Goal: Information Seeking & Learning: Find specific fact

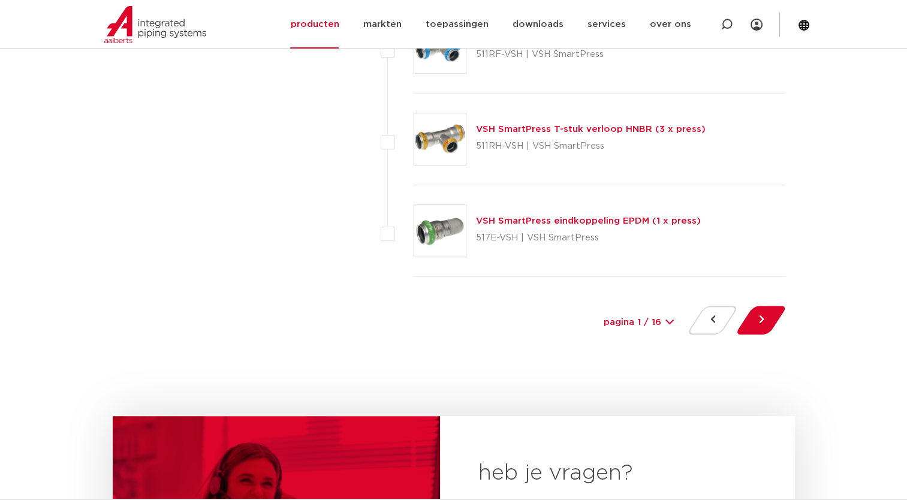
scroll to position [5489, 0]
click at [754, 319] on button at bounding box center [761, 319] width 34 height 29
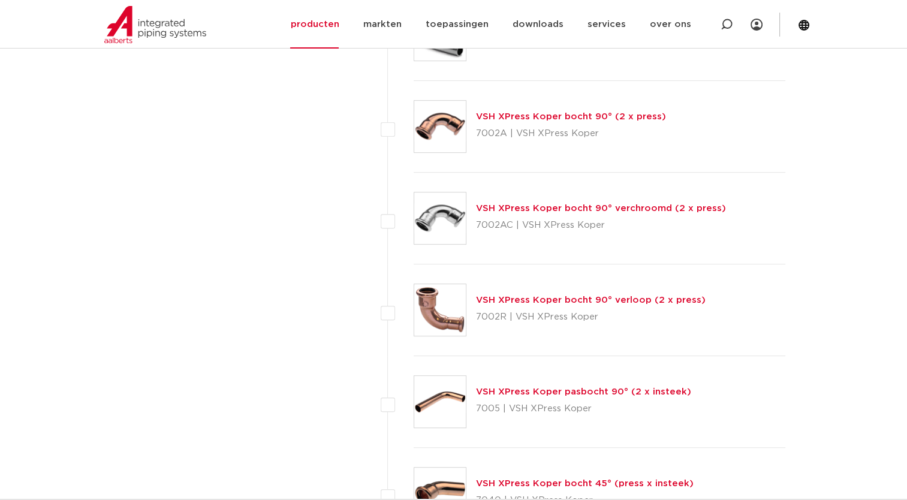
scroll to position [4952, 0]
click at [453, 201] on img at bounding box center [440, 217] width 52 height 52
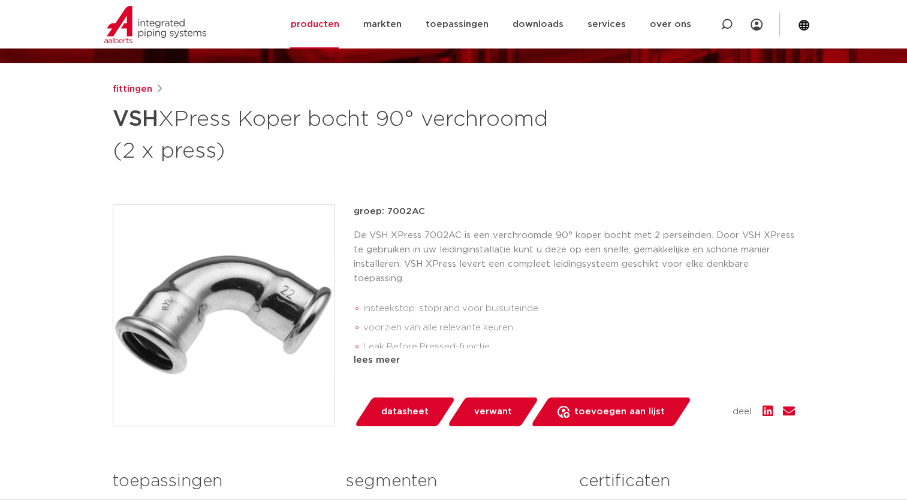
scroll to position [109, 0]
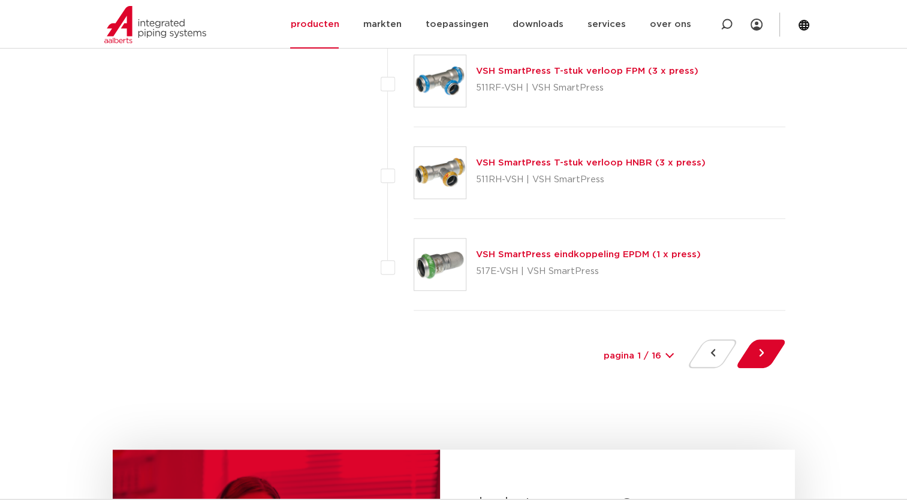
scroll to position [5455, 0]
click at [757, 350] on button at bounding box center [761, 353] width 34 height 29
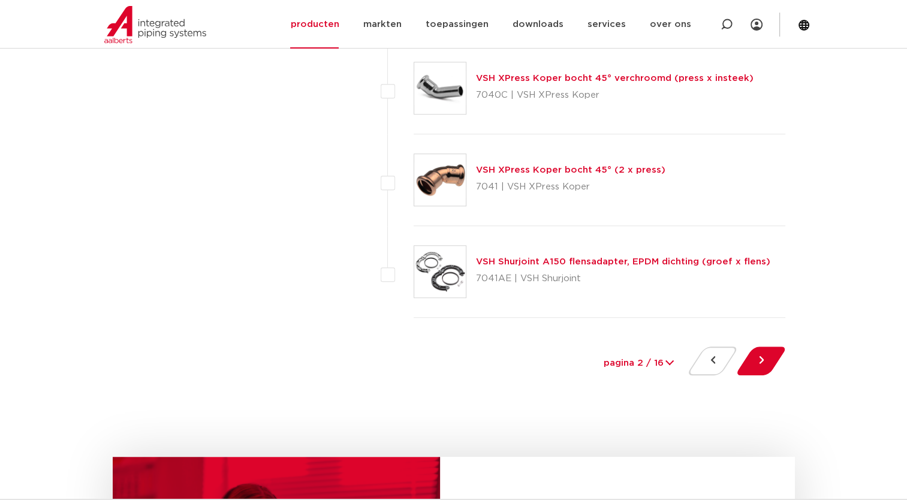
scroll to position [5449, 0]
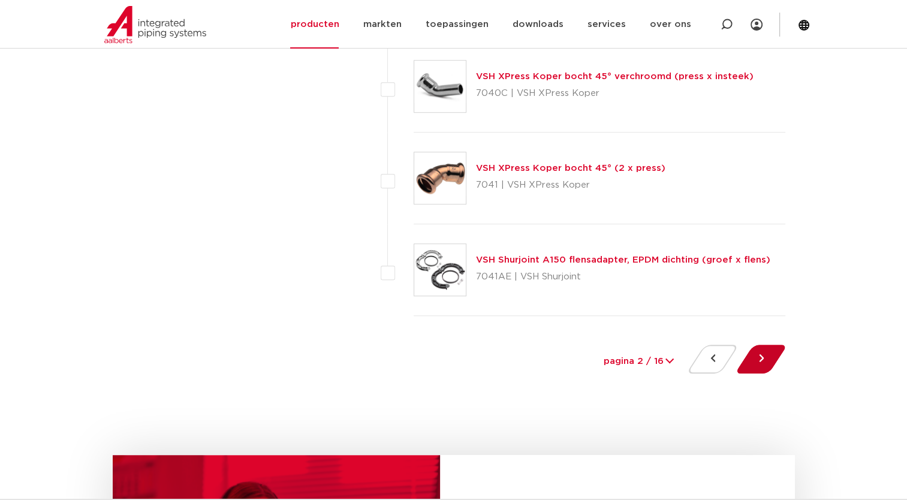
click at [753, 353] on button at bounding box center [761, 359] width 34 height 29
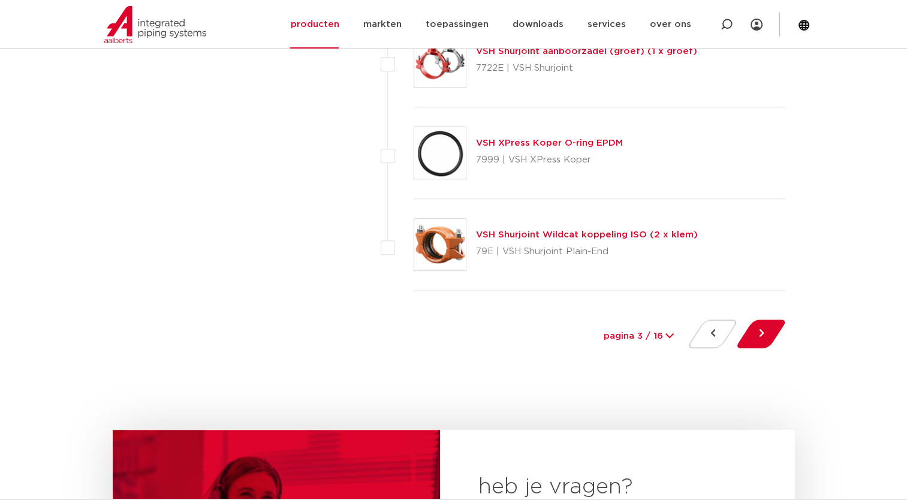
scroll to position [5476, 0]
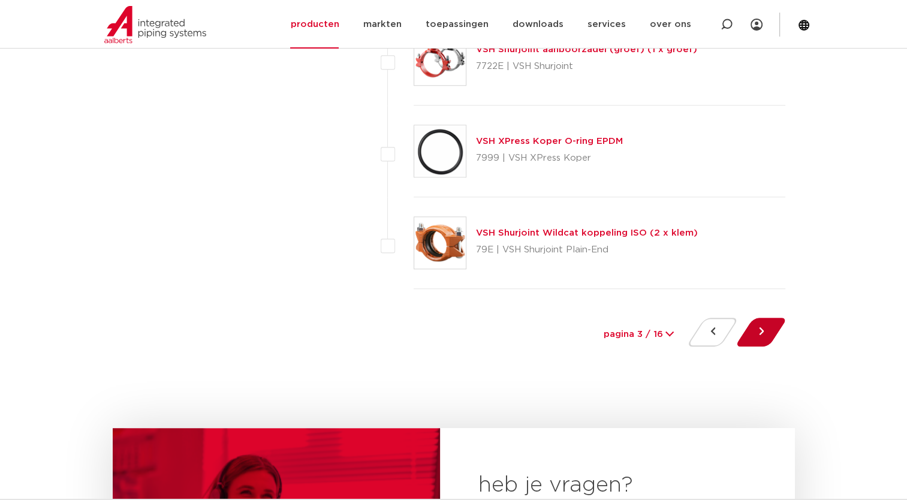
click at [763, 324] on button at bounding box center [761, 332] width 34 height 29
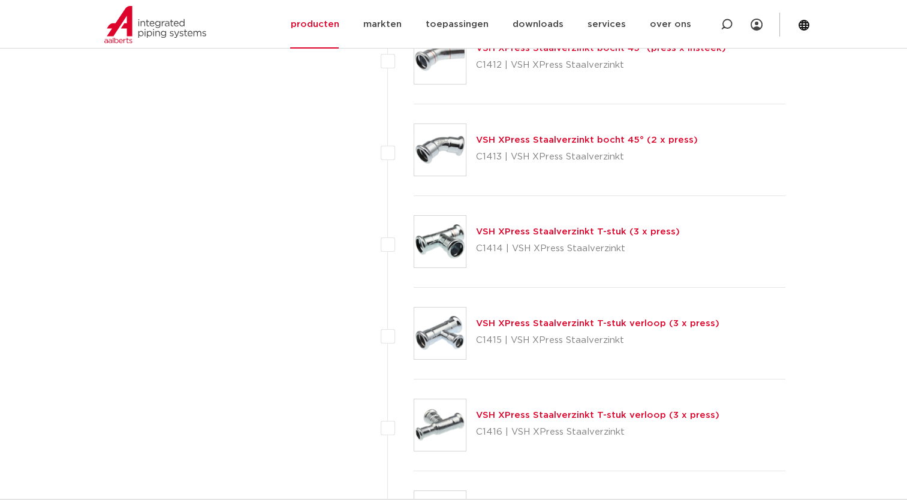
scroll to position [4284, 0]
click at [435, 161] on img at bounding box center [440, 151] width 52 height 52
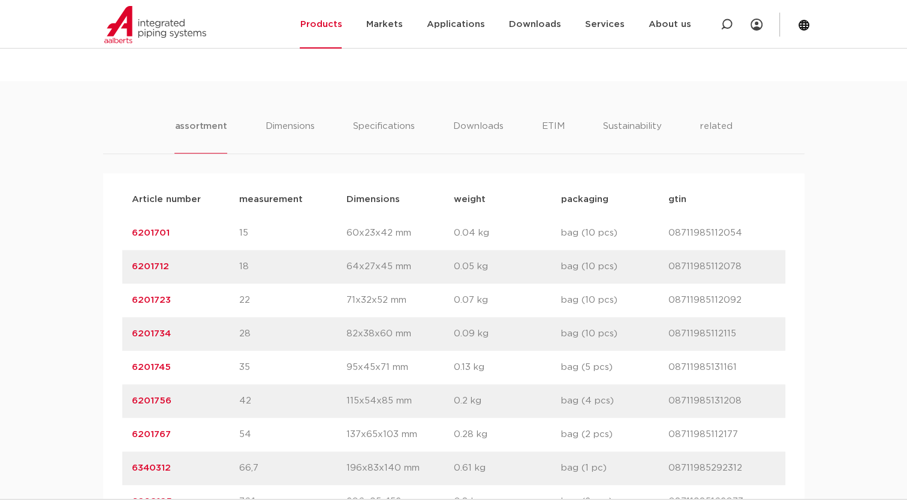
scroll to position [705, 0]
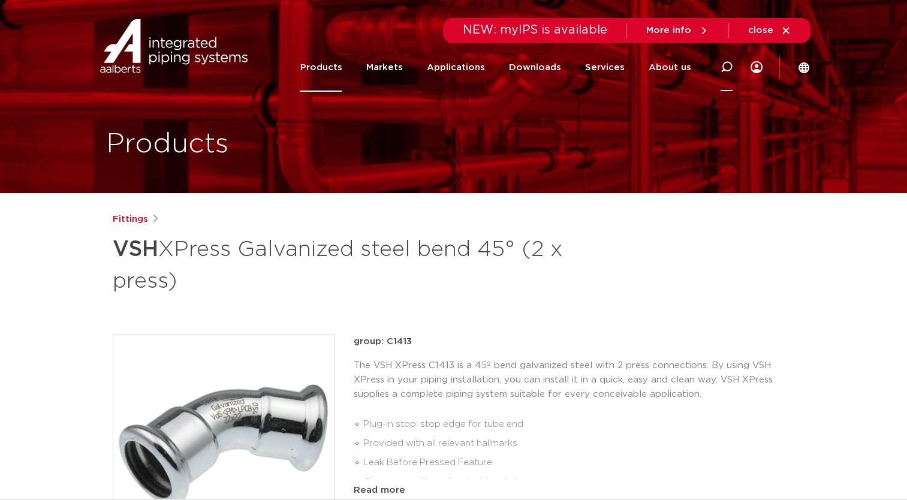
click at [724, 65] on icon at bounding box center [727, 67] width 14 height 14
type input "6190085"
click button "Zoeken" at bounding box center [0, 0] width 0 height 0
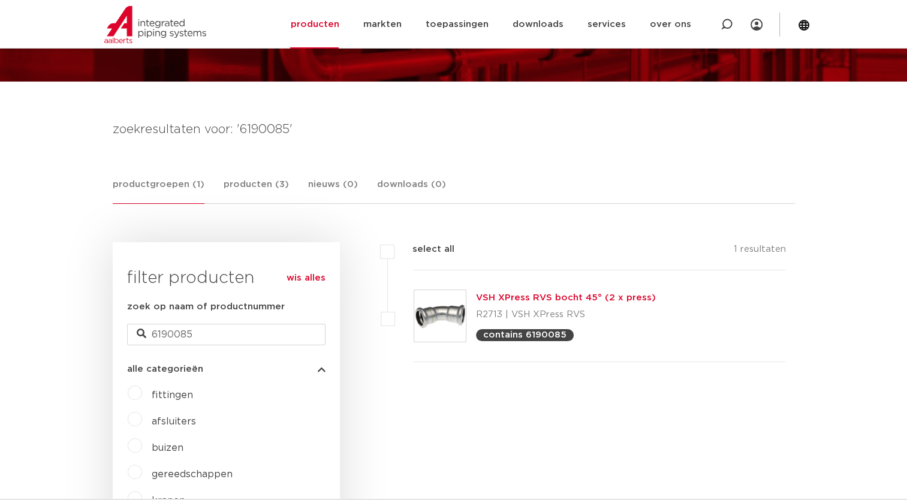
scroll to position [101, 0]
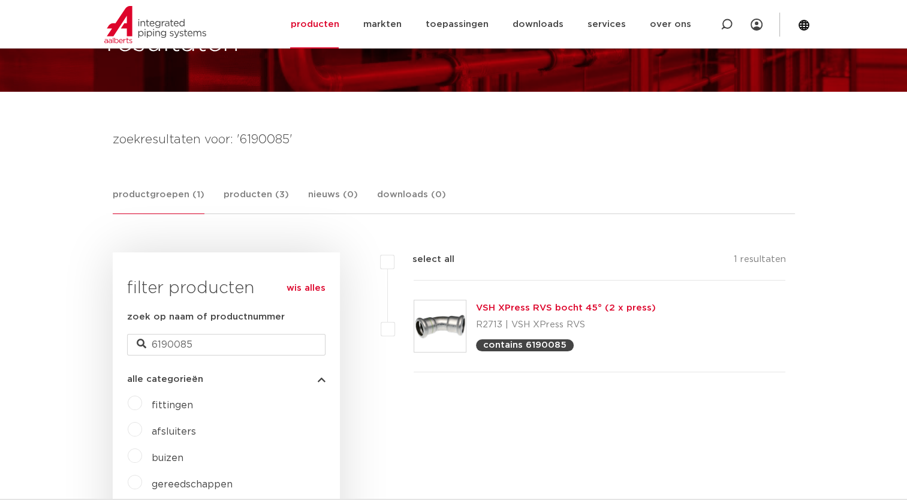
click at [430, 329] on img at bounding box center [440, 326] width 52 height 52
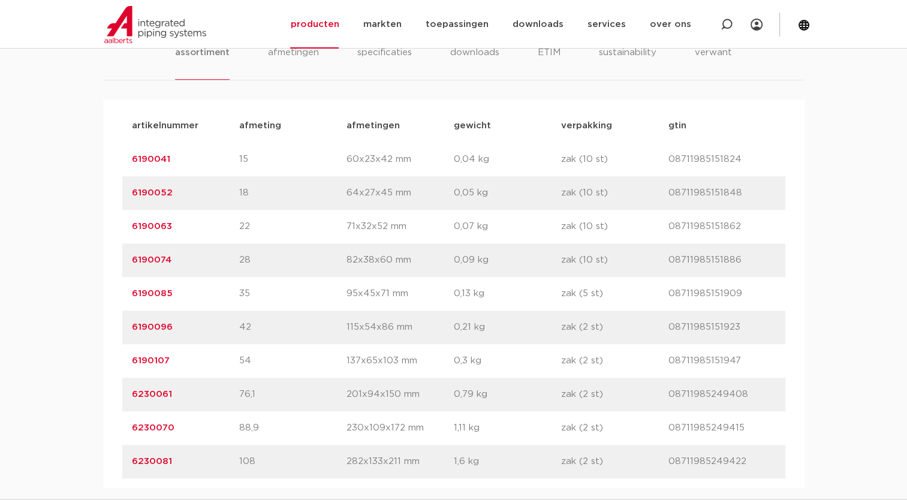
scroll to position [791, 0]
click at [147, 227] on link "6190063" at bounding box center [152, 225] width 40 height 9
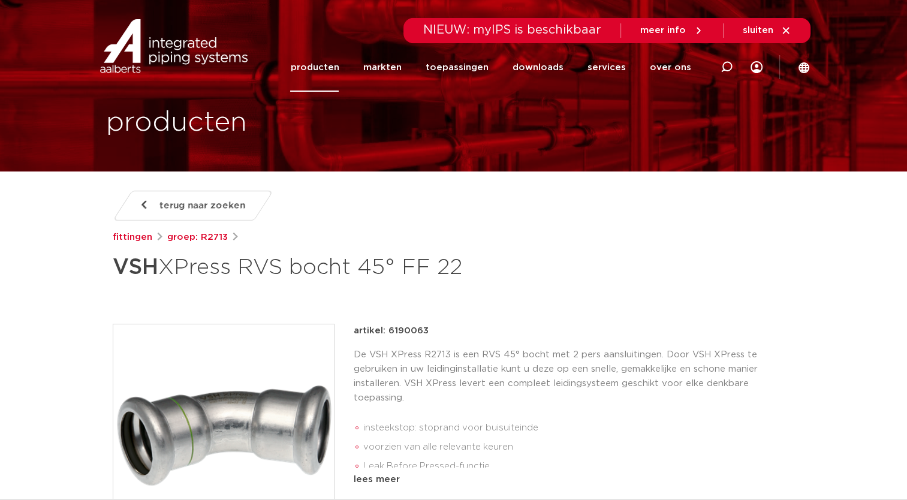
scroll to position [21, 0]
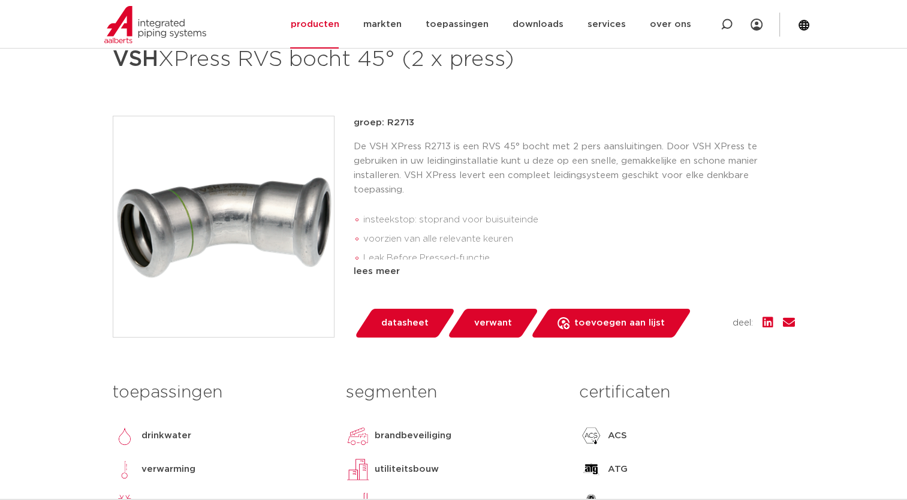
scroll to position [227, 0]
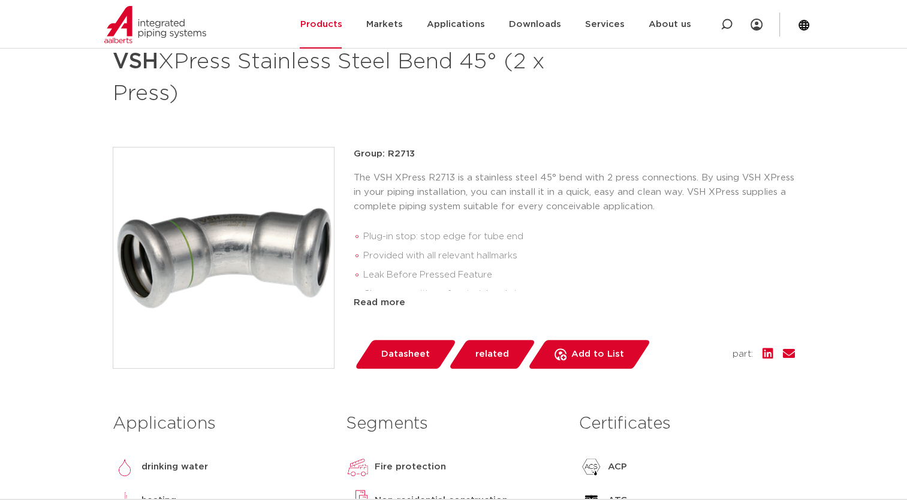
click at [491, 349] on span "related" at bounding box center [493, 354] width 34 height 19
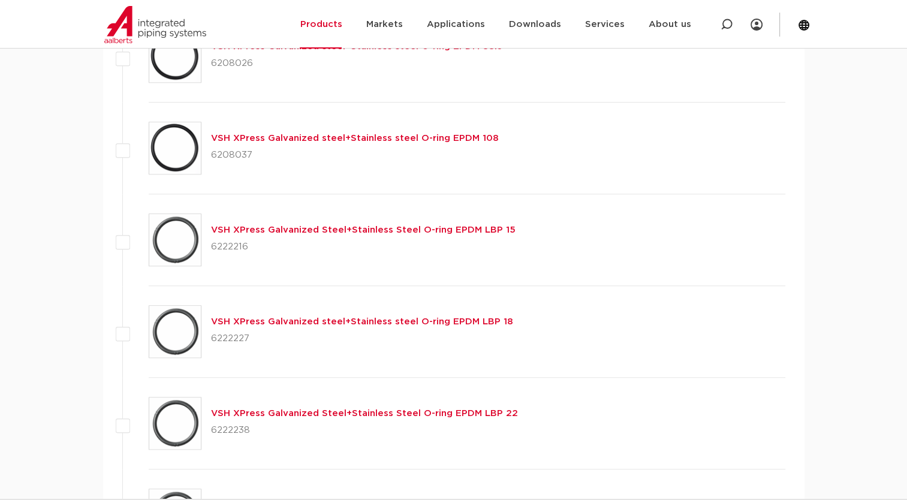
scroll to position [1072, 0]
